Goal: Information Seeking & Learning: Compare options

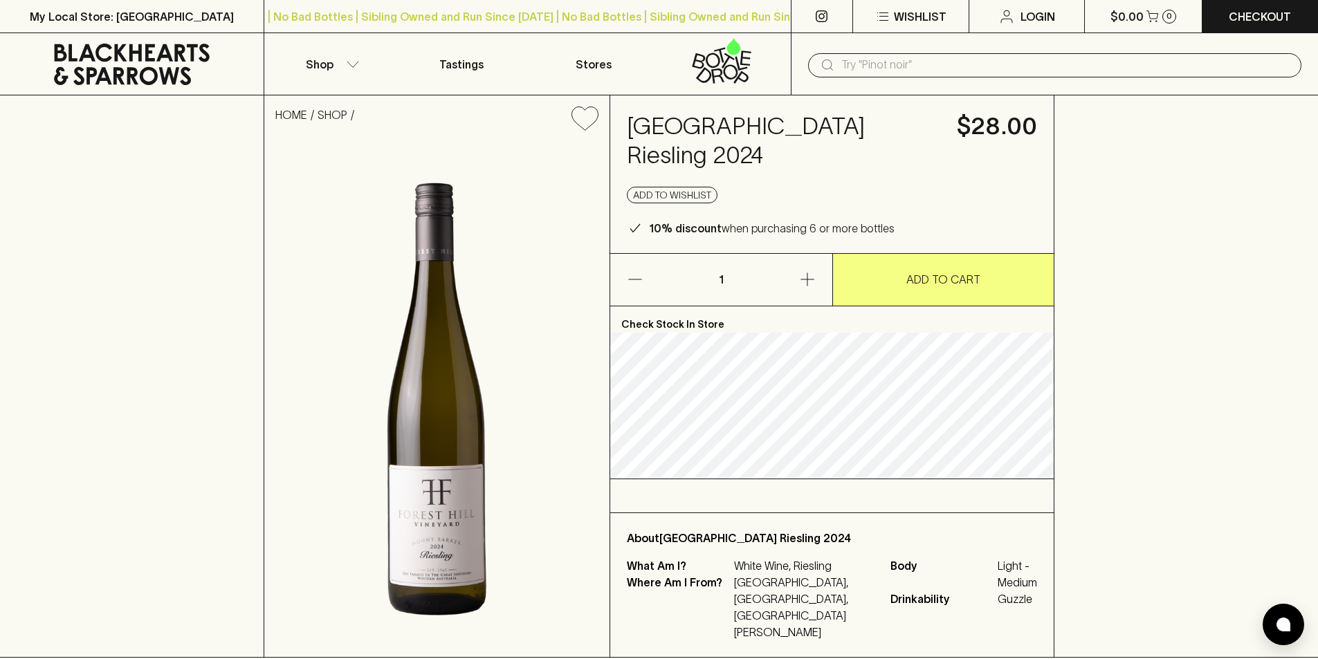
drag, startPoint x: 935, startPoint y: 125, endPoint x: 623, endPoint y: 133, distance: 312.2
click at [626, 137] on div "Forest Hill Estate Riesling 2024 $28.00 Add to wishlist 10% discount when purch…" at bounding box center [832, 174] width 444 height 158
copy h4 "Forest Hill Estate Riesling 2024"
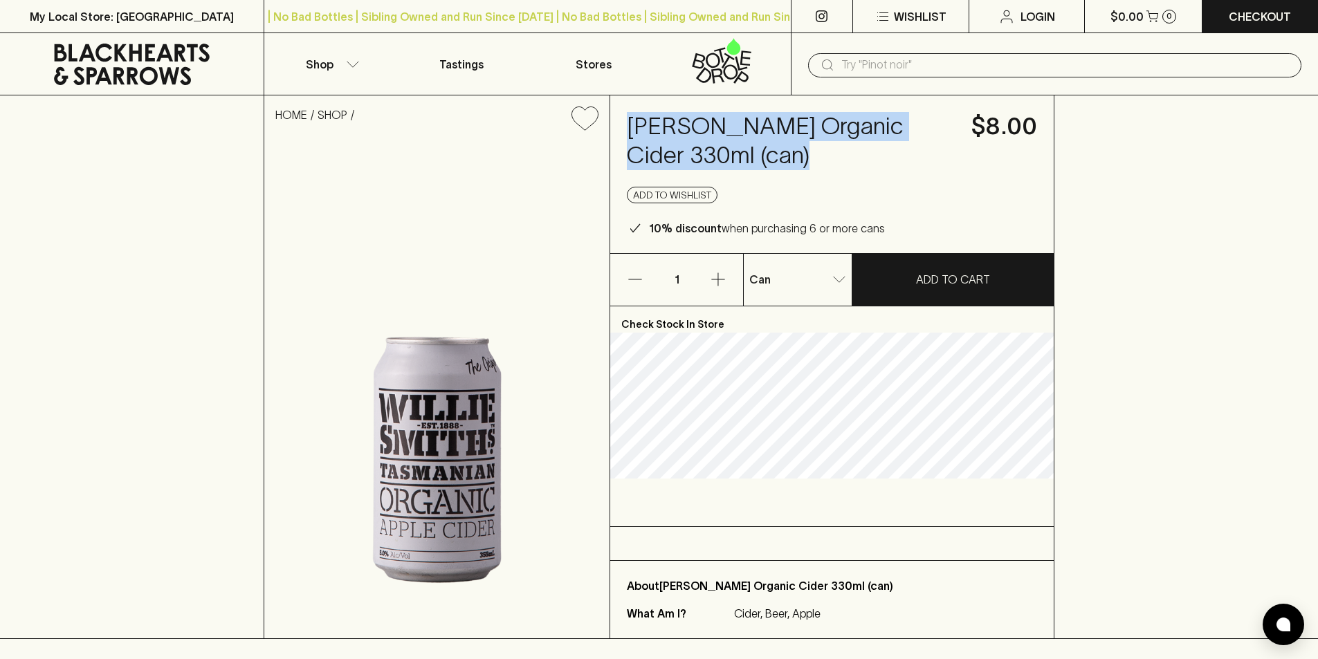
drag, startPoint x: 755, startPoint y: 161, endPoint x: 627, endPoint y: 122, distance: 133.7
click at [627, 122] on h4 "Willie Smiths Organic Cider 330ml (can)" at bounding box center [791, 141] width 328 height 58
copy h4 "Willie Smiths Organic Cider 330ml (can)"
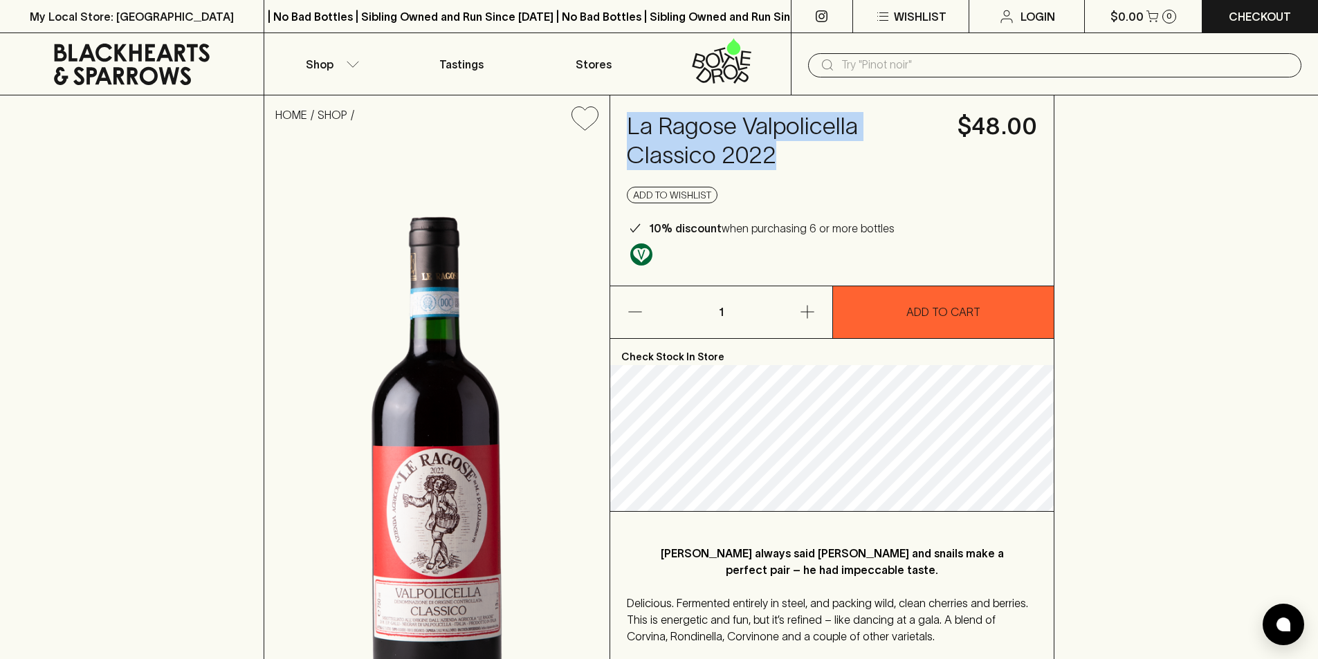
drag, startPoint x: 797, startPoint y: 153, endPoint x: 619, endPoint y: 126, distance: 180.6
click at [619, 126] on div "La Ragose Valpolicella Classico 2022 $48.00 Add to wishlist 10% discount when p…" at bounding box center [832, 190] width 444 height 190
copy h4 "La Ragose Valpolicella Classico 2022"
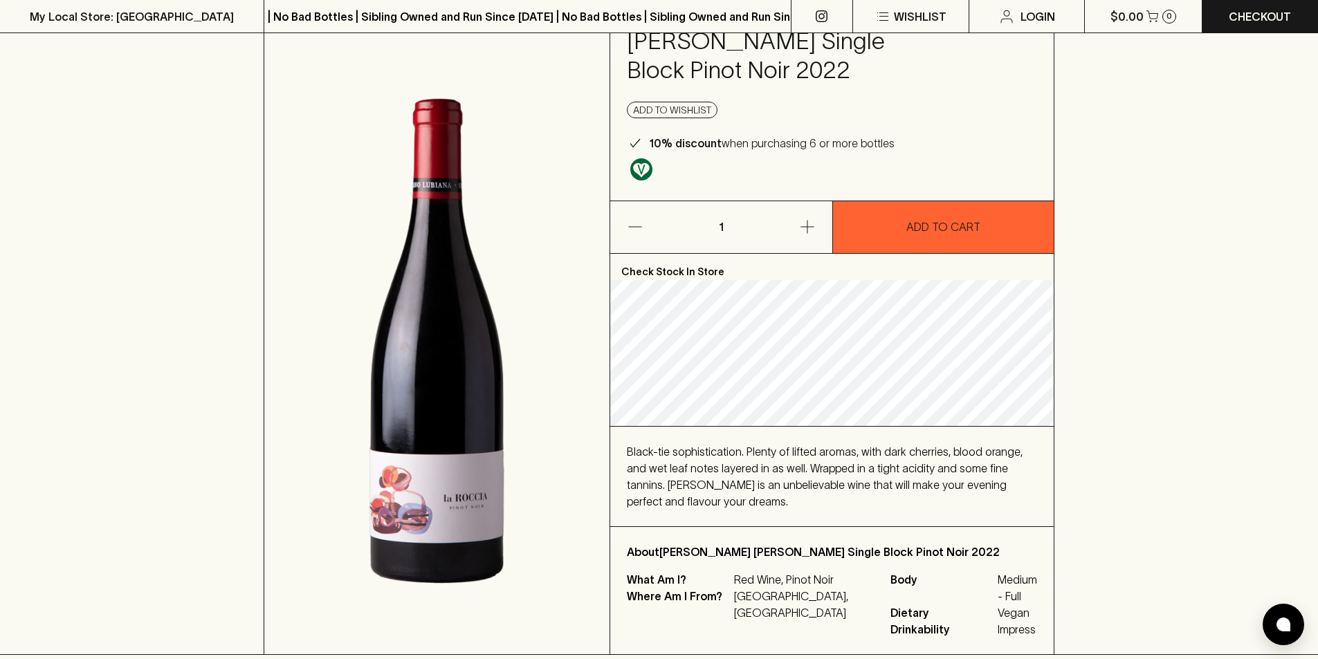
scroll to position [138, 0]
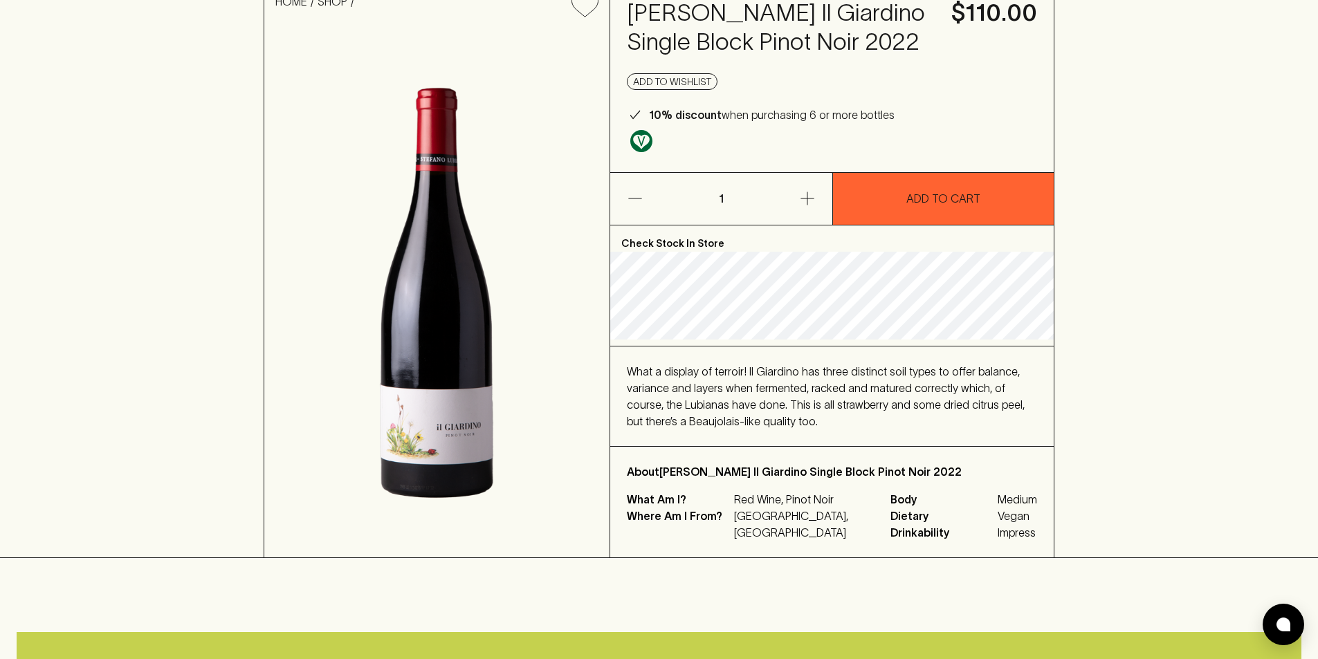
scroll to position [138, 0]
